Goal: Information Seeking & Learning: Learn about a topic

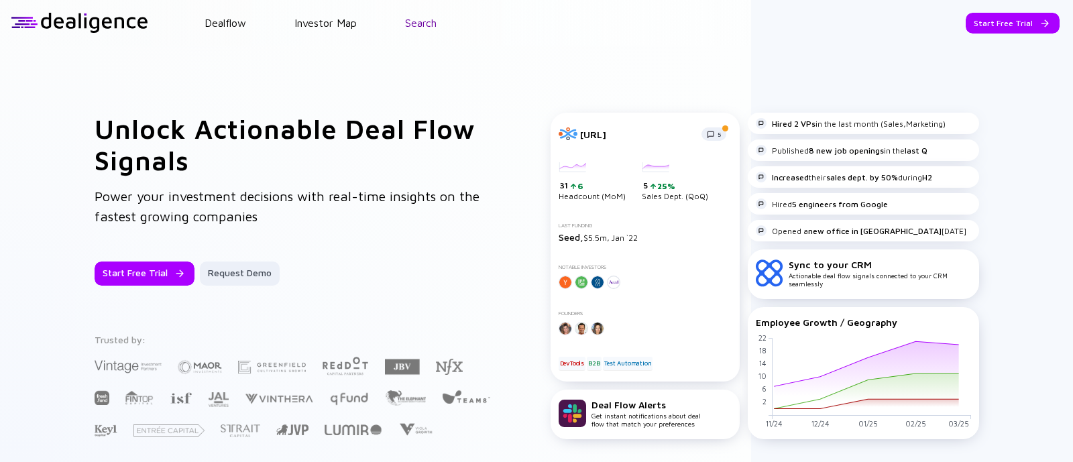
click at [412, 22] on link "Search" at bounding box center [421, 23] width 32 height 12
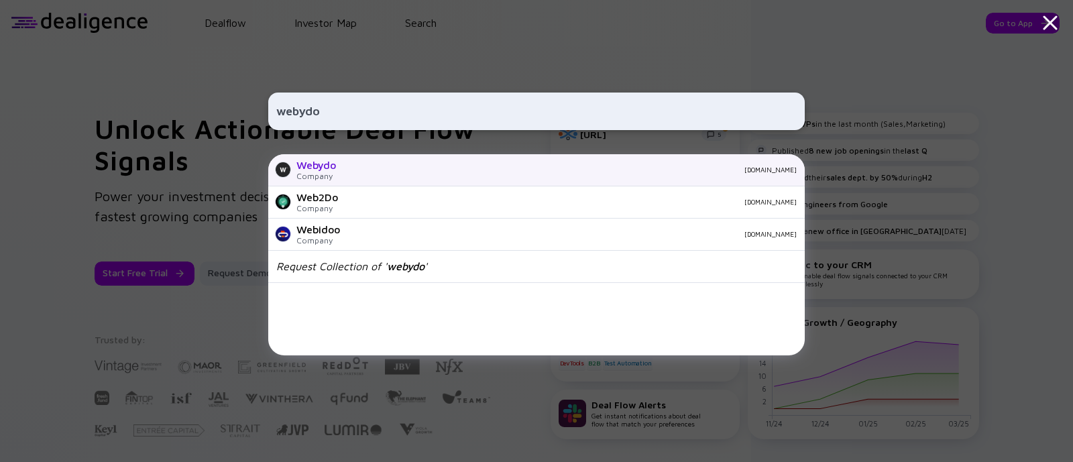
type input "webydo"
click at [316, 172] on div "Company" at bounding box center [316, 176] width 40 height 10
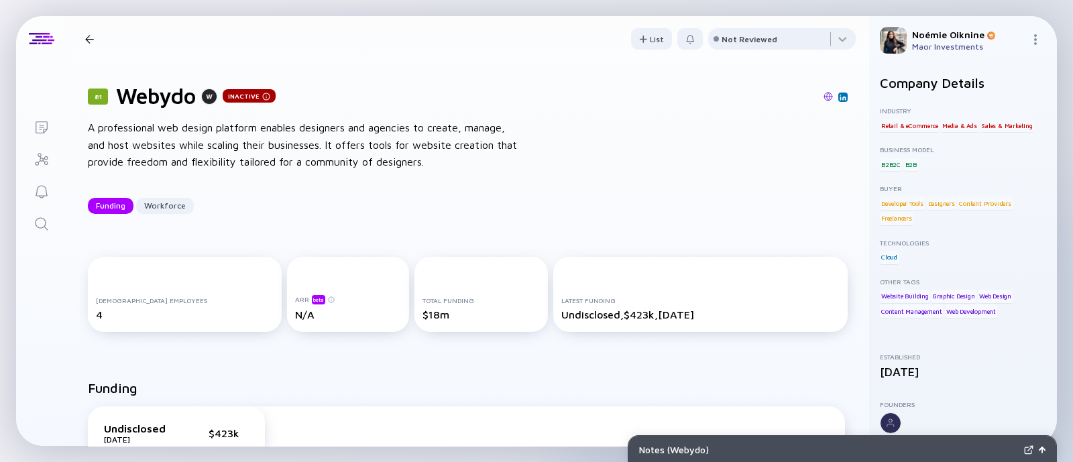
click at [839, 97] on img at bounding box center [842, 97] width 7 height 7
click at [40, 219] on icon "Search" at bounding box center [42, 224] width 16 height 16
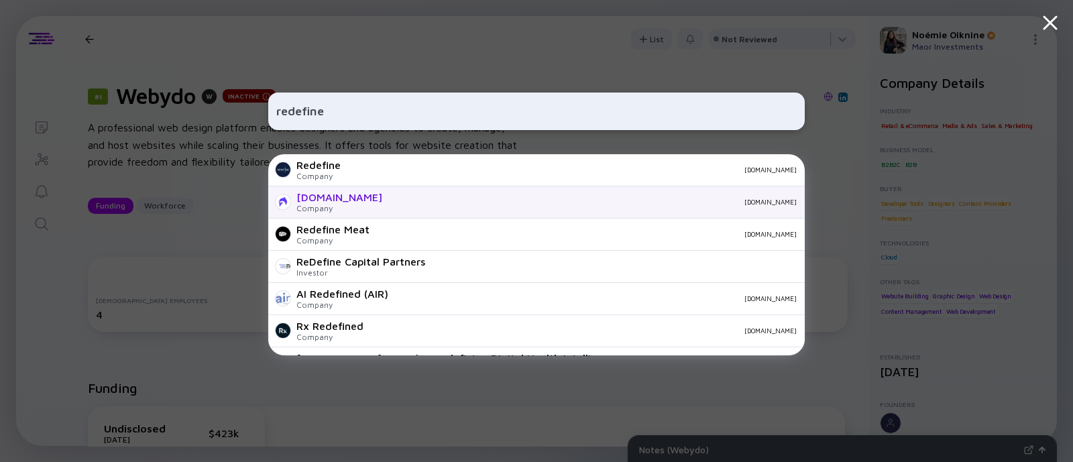
type input "redefine"
click at [331, 204] on div "Company" at bounding box center [339, 208] width 86 height 10
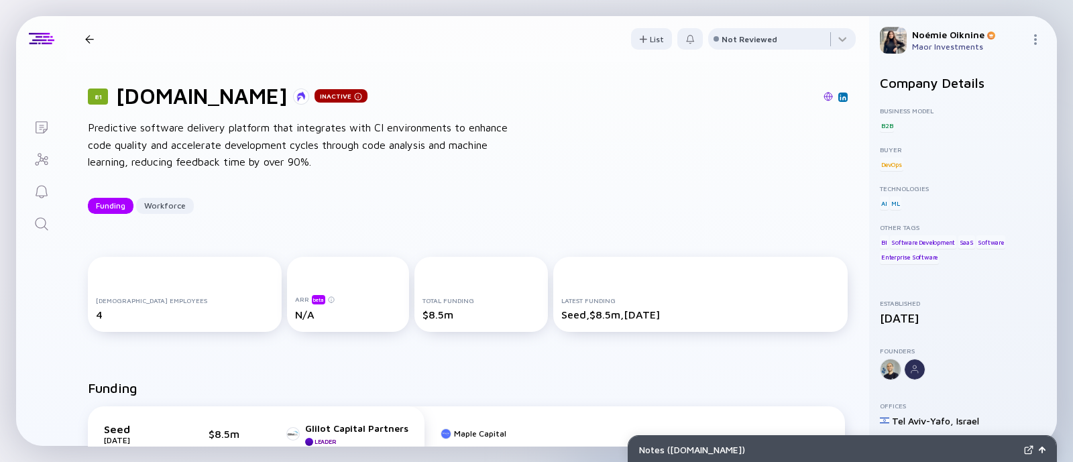
click at [839, 95] on img at bounding box center [842, 97] width 7 height 7
click at [31, 219] on link "Search" at bounding box center [41, 222] width 50 height 32
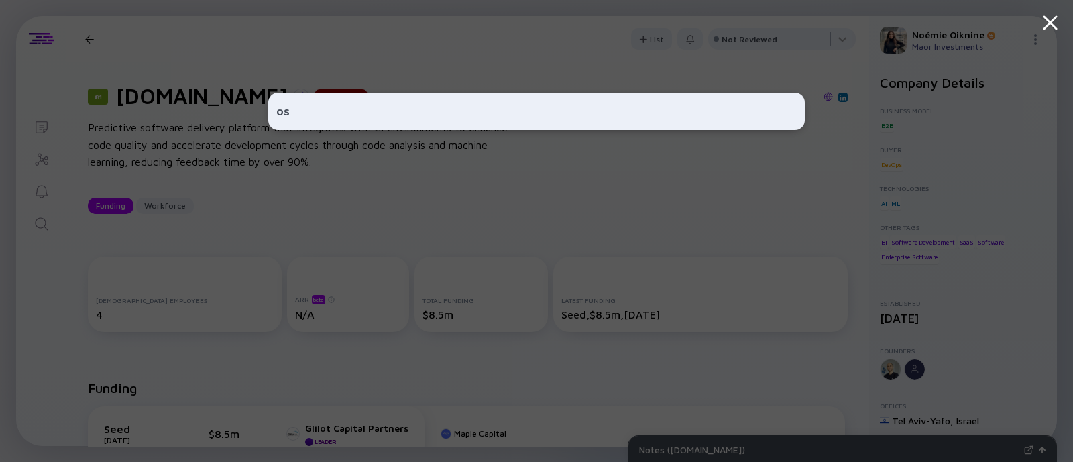
type input "o"
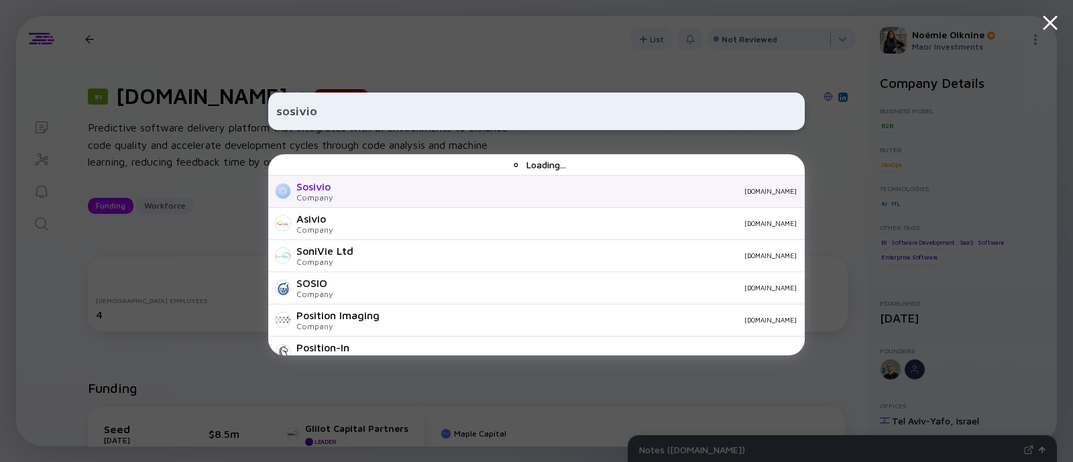
type input "sosivio"
click at [336, 188] on div "Sosivio Company [DOMAIN_NAME]" at bounding box center [536, 192] width 536 height 32
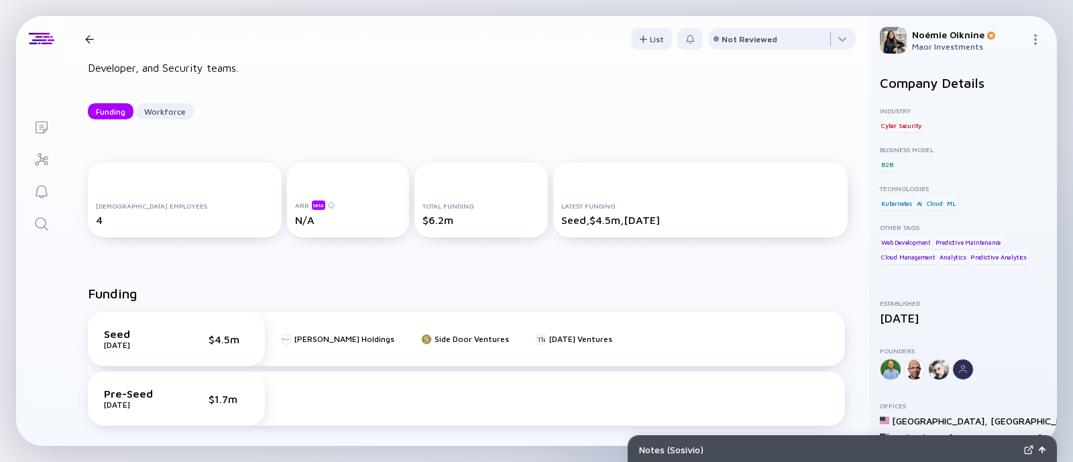
scroll to position [111, 0]
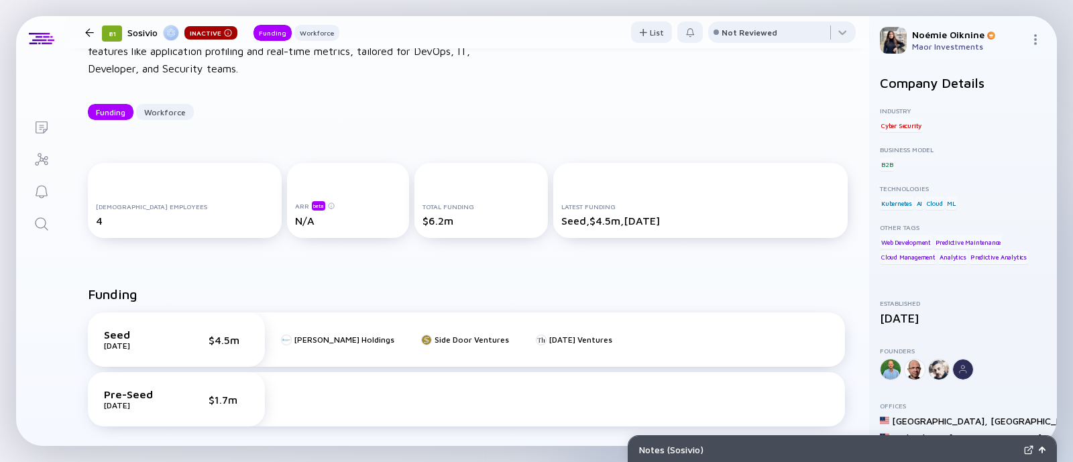
click at [37, 230] on icon "Search" at bounding box center [42, 224] width 16 height 16
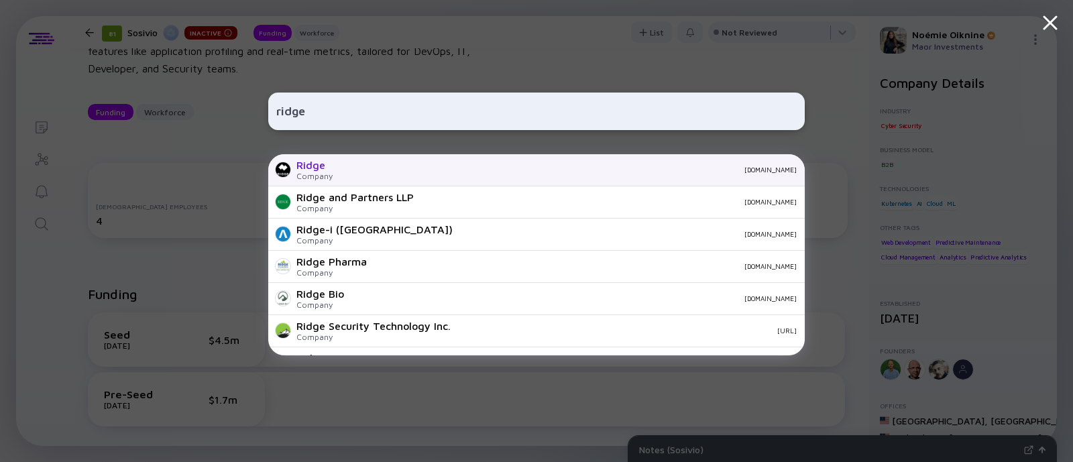
type input "ridge"
click at [332, 168] on div "Ridge Company [DOMAIN_NAME]" at bounding box center [536, 170] width 536 height 32
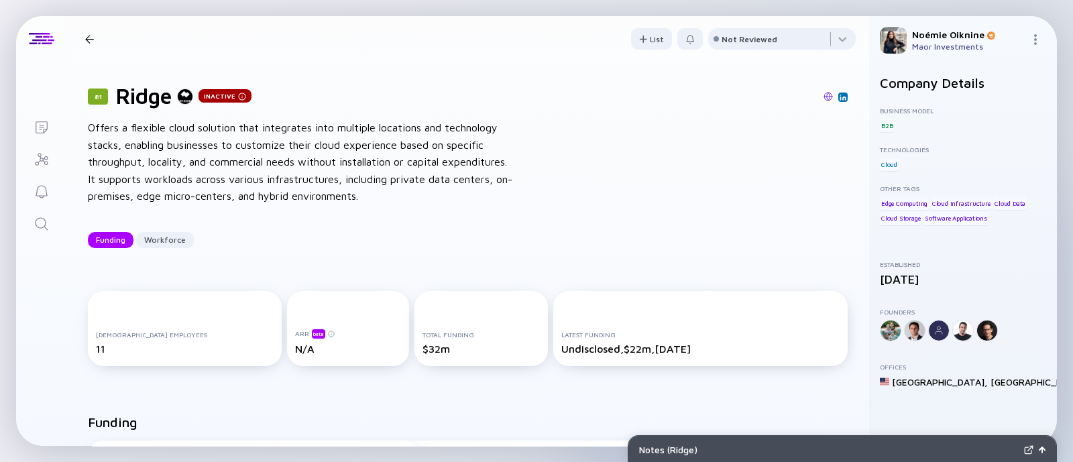
click at [44, 223] on icon "Search" at bounding box center [42, 224] width 16 height 16
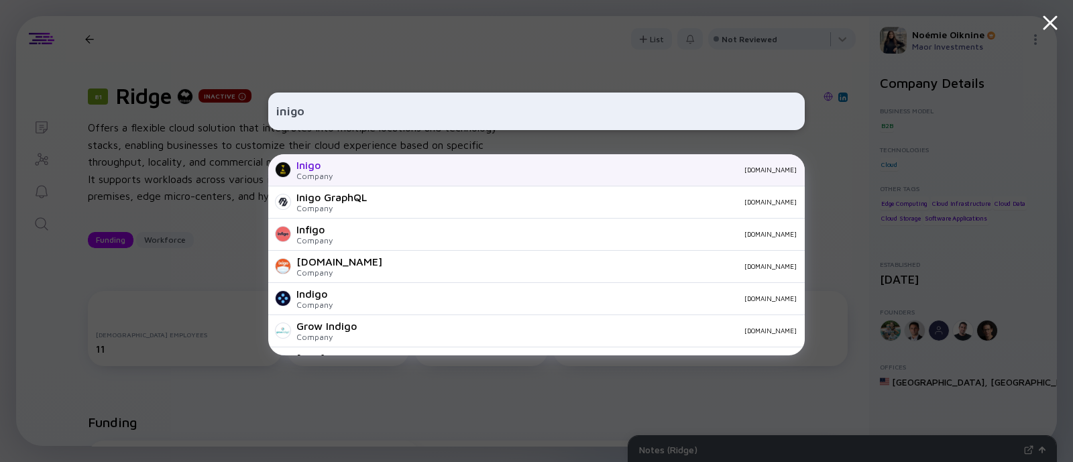
type input "inigo"
click at [363, 167] on div "[DOMAIN_NAME]" at bounding box center [569, 170] width 453 height 8
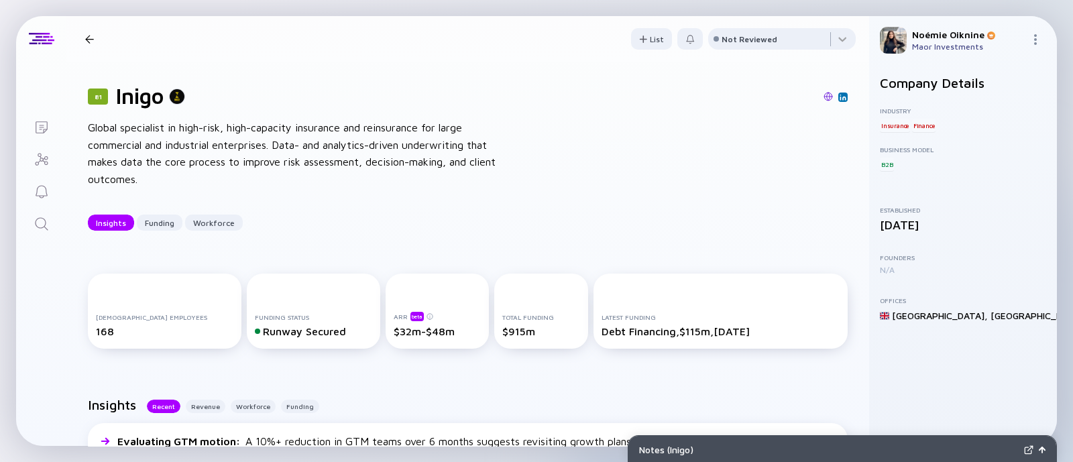
click at [34, 219] on icon "Search" at bounding box center [42, 224] width 16 height 16
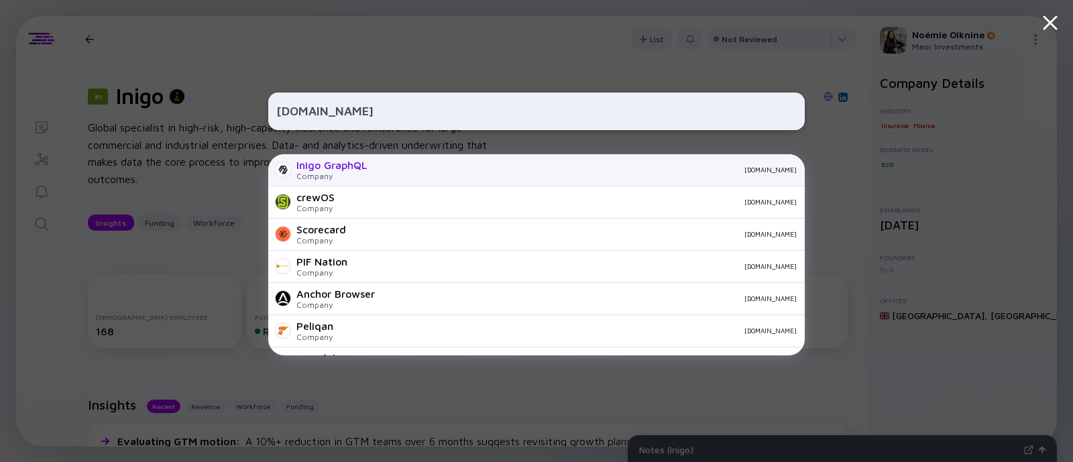
type input "[DOMAIN_NAME]"
drag, startPoint x: 379, startPoint y: 162, endPoint x: 314, endPoint y: 166, distance: 64.4
click at [314, 166] on div "Inigo GraphQL" at bounding box center [331, 165] width 70 height 12
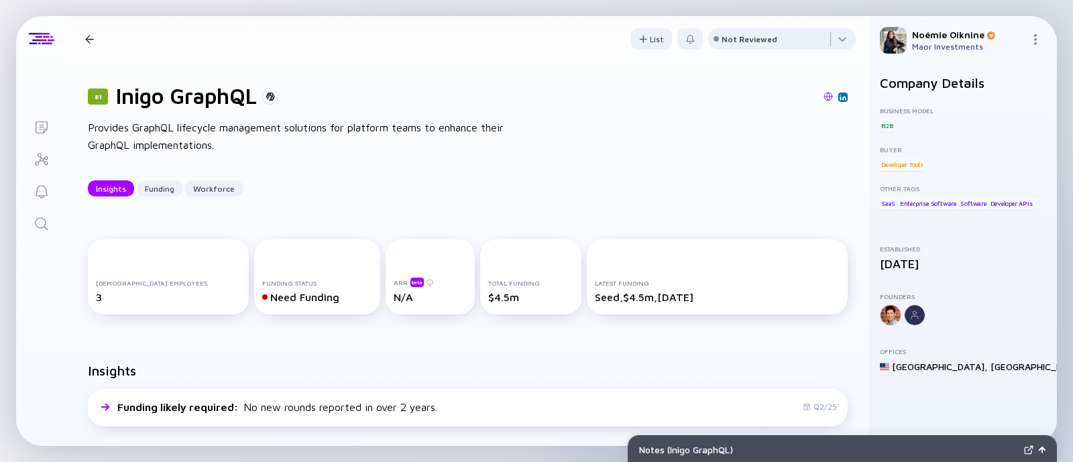
click at [839, 97] on img at bounding box center [842, 97] width 7 height 7
click at [41, 226] on icon "Search" at bounding box center [42, 224] width 16 height 16
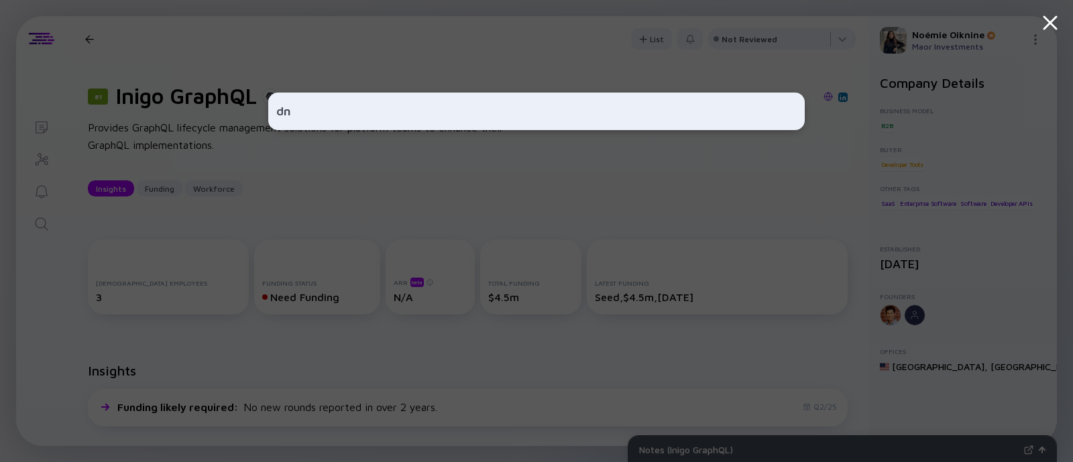
type input "d"
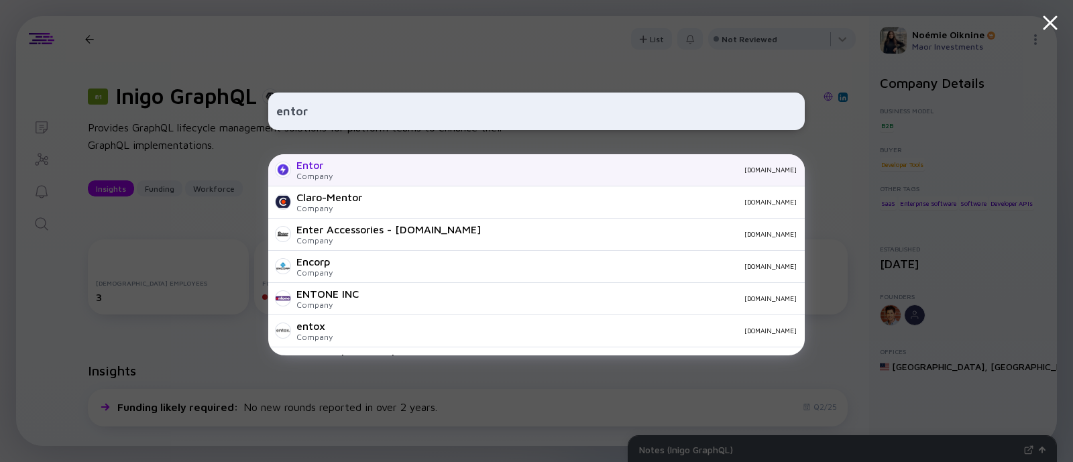
type input "entor"
click at [324, 169] on div "Entor" at bounding box center [314, 165] width 36 height 12
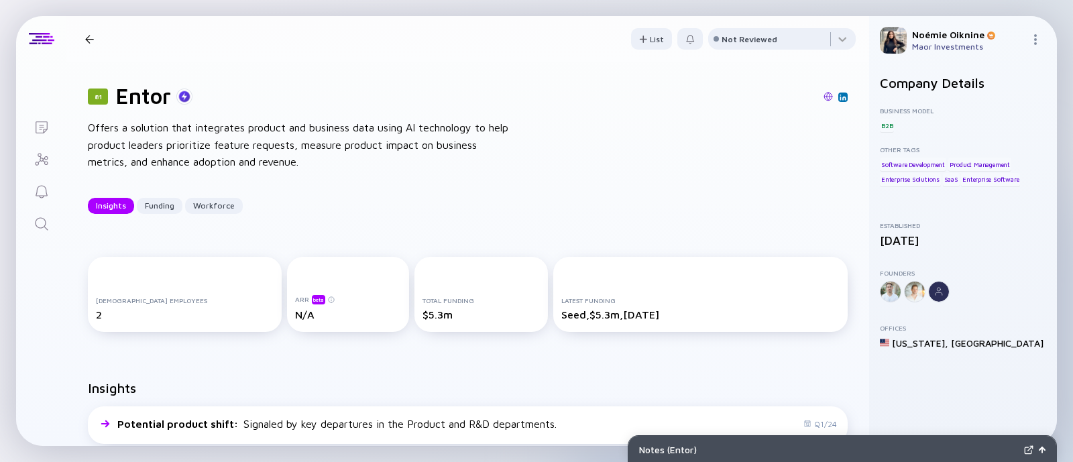
click at [823, 96] on img at bounding box center [827, 96] width 9 height 9
